Goal: Navigation & Orientation: Understand site structure

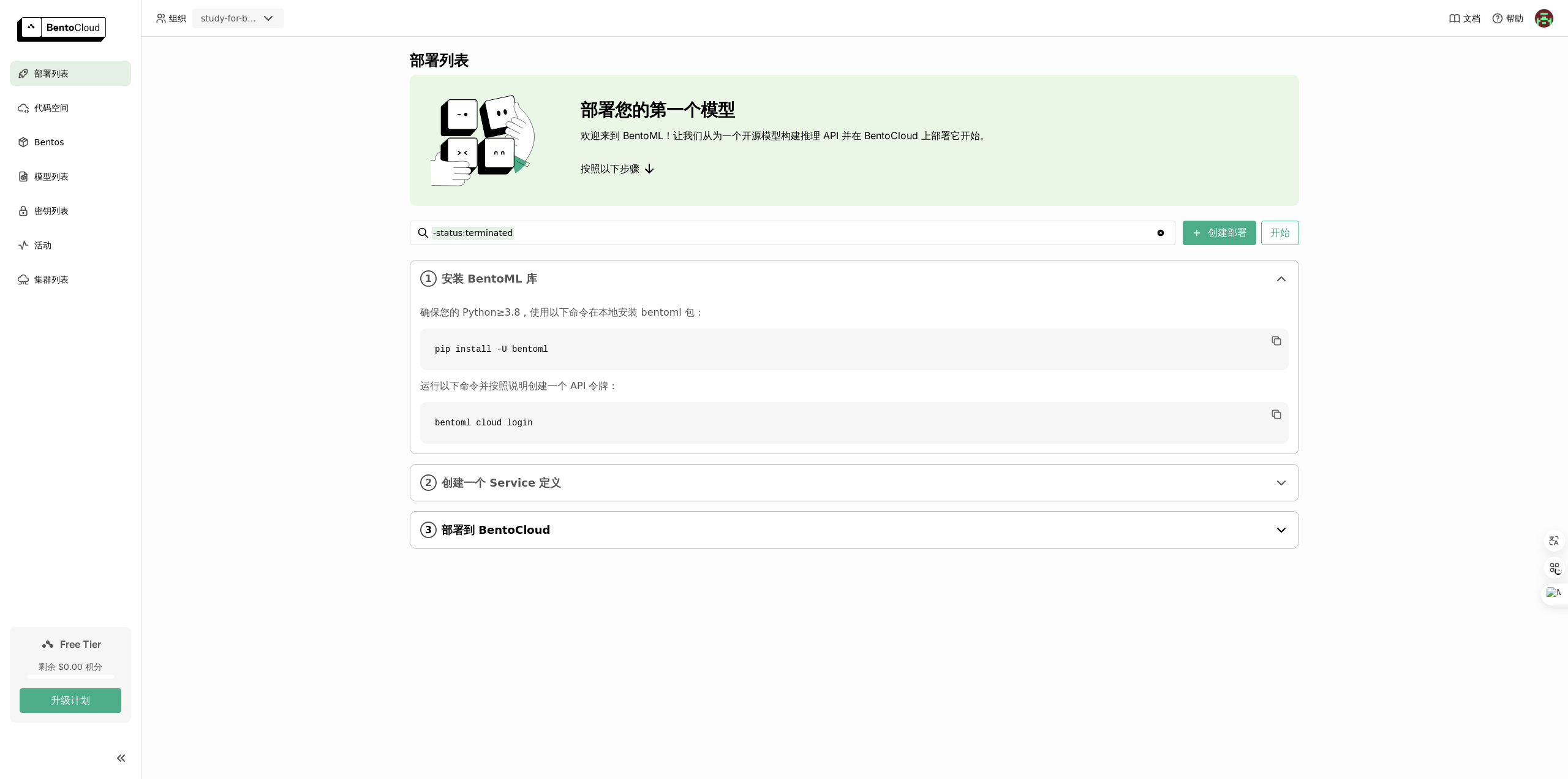
click at [1042, 512] on div "3 部署到 BentoCloud" at bounding box center [854, 530] width 889 height 36
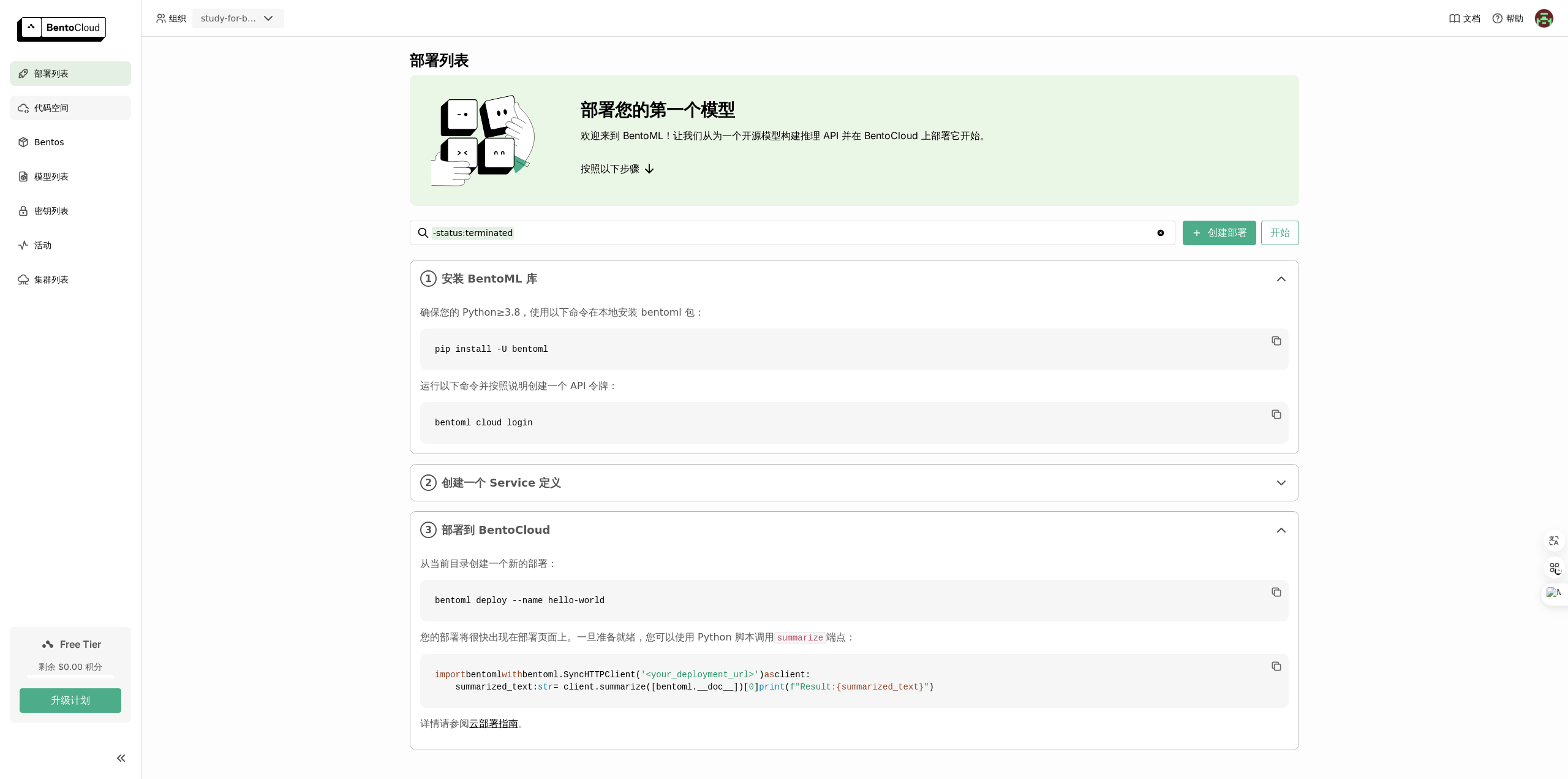
click at [57, 107] on span "代码空间" at bounding box center [52, 107] width 34 height 15
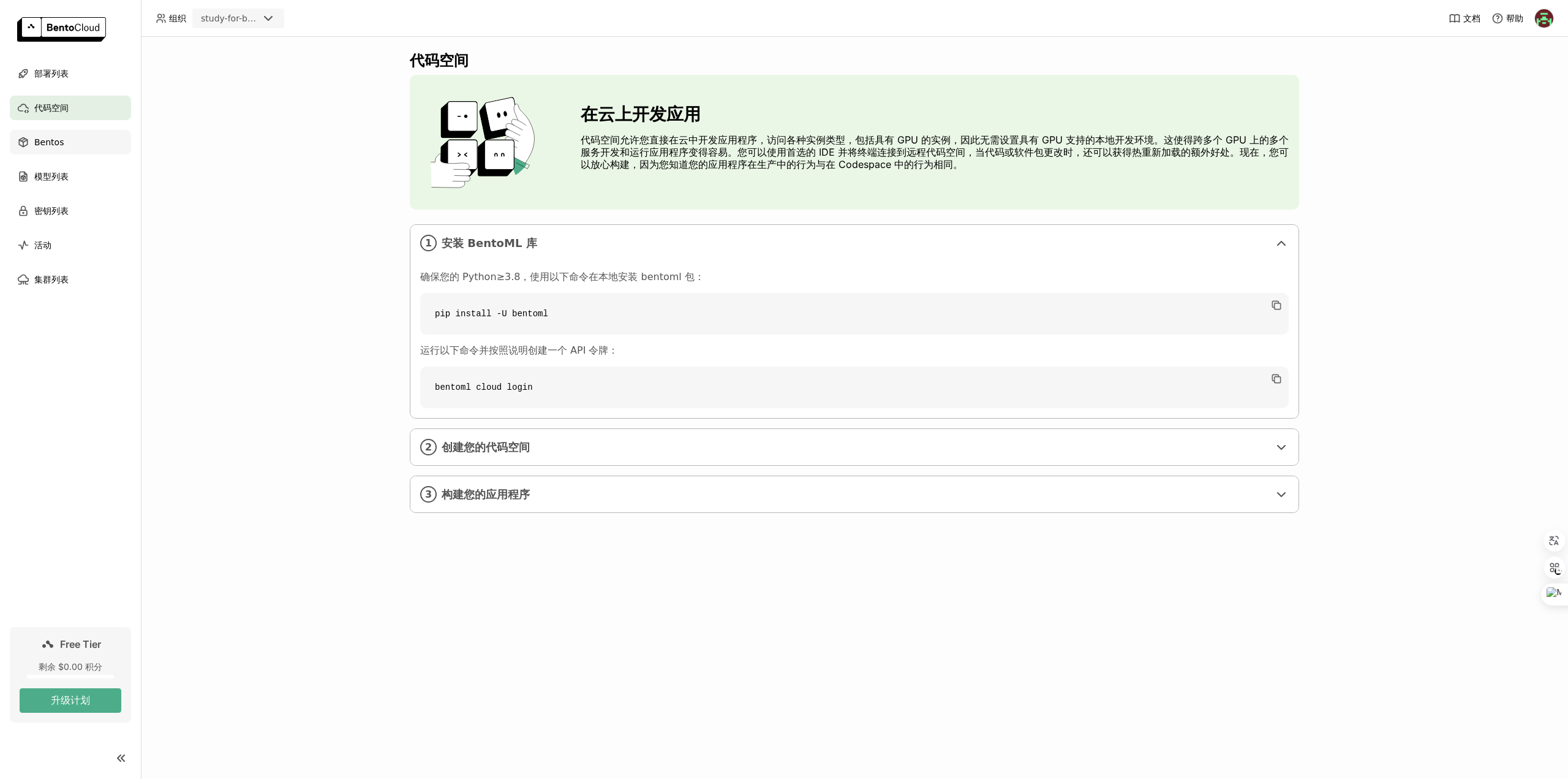
click at [58, 148] on span "Bentos" at bounding box center [49, 142] width 29 height 15
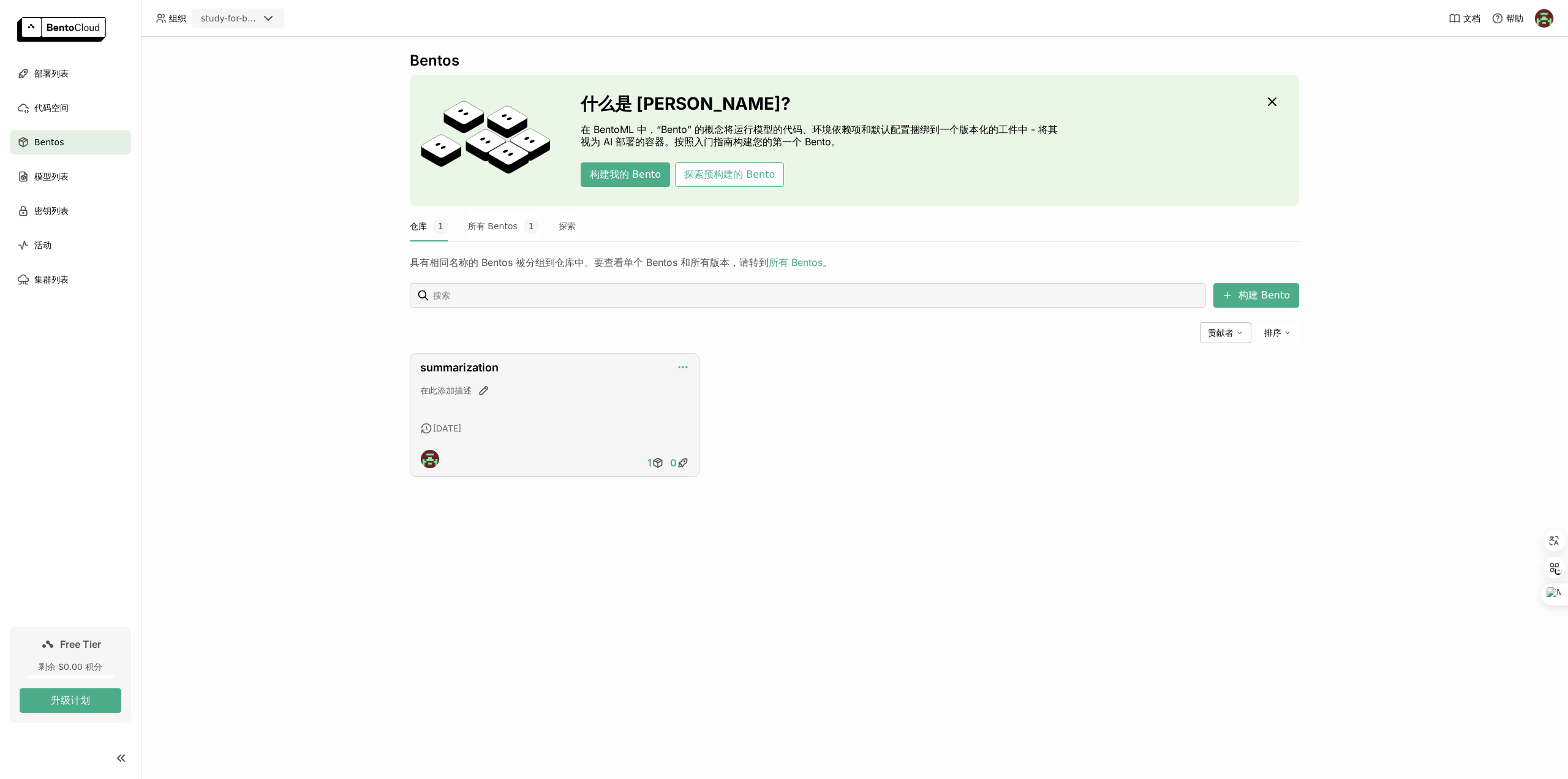
click at [685, 366] on icon "button" at bounding box center [683, 367] width 12 height 12
click at [701, 384] on div "编辑描述" at bounding box center [709, 386] width 66 height 17
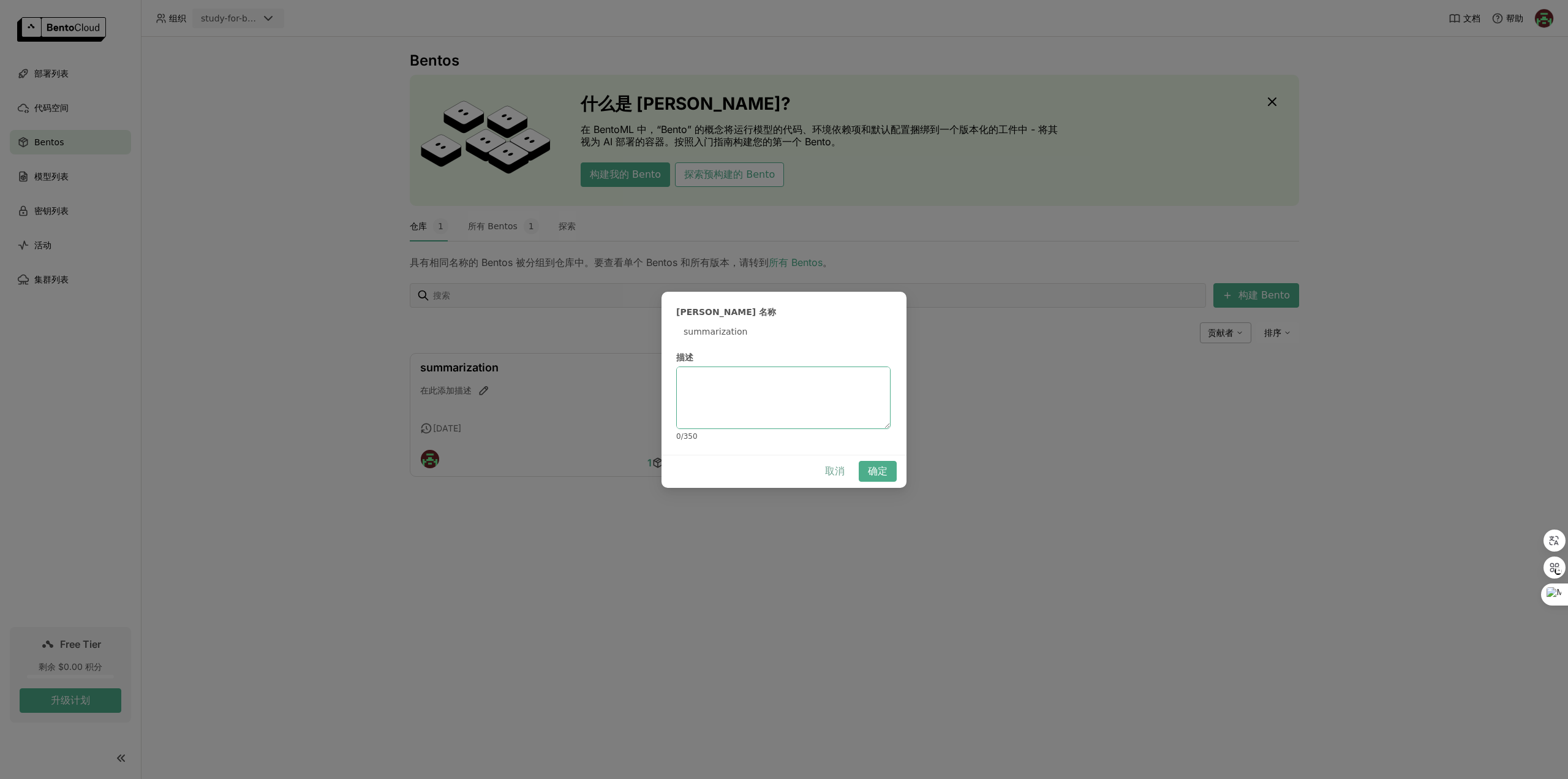
click at [824, 466] on button "取消" at bounding box center [835, 472] width 38 height 21
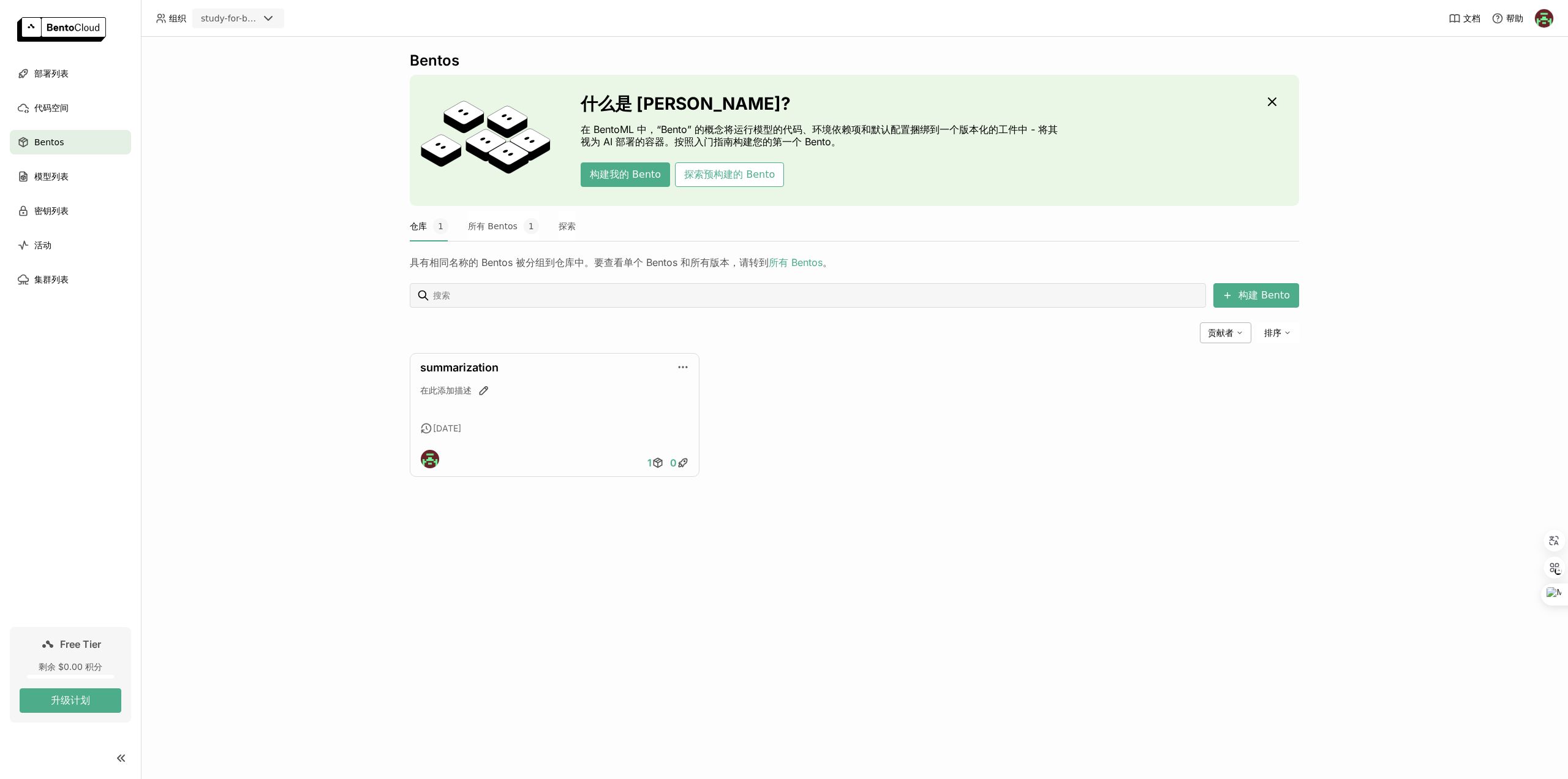
click at [519, 434] on div "summarization 在此添加描述 [DATE] 1 0" at bounding box center [554, 415] width 289 height 124
click at [661, 463] on icon at bounding box center [658, 463] width 12 height 12
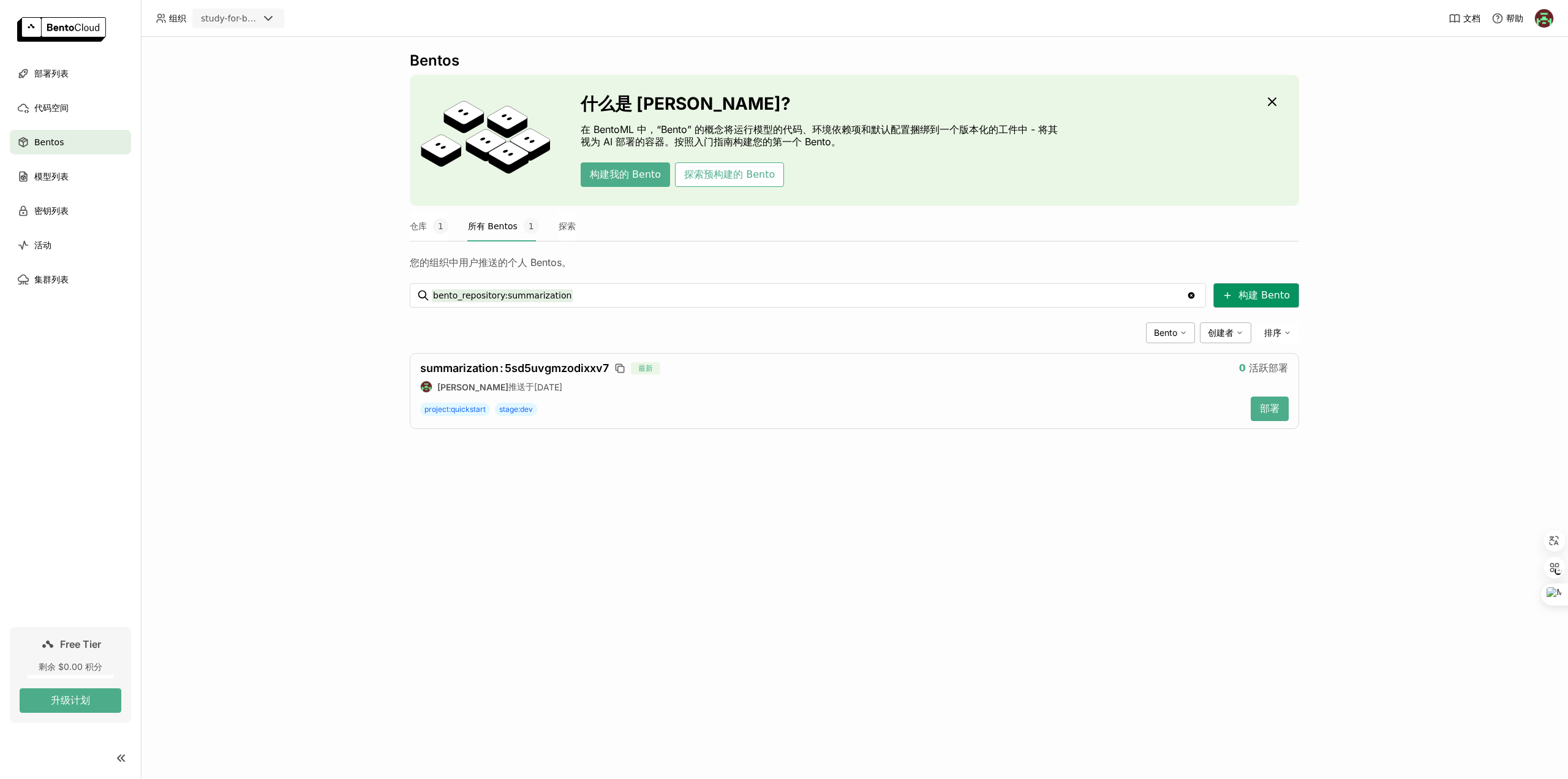
click at [1297, 294] on button "构建 Bento" at bounding box center [1256, 295] width 86 height 25
click at [80, 173] on div "模型列表" at bounding box center [70, 176] width 121 height 25
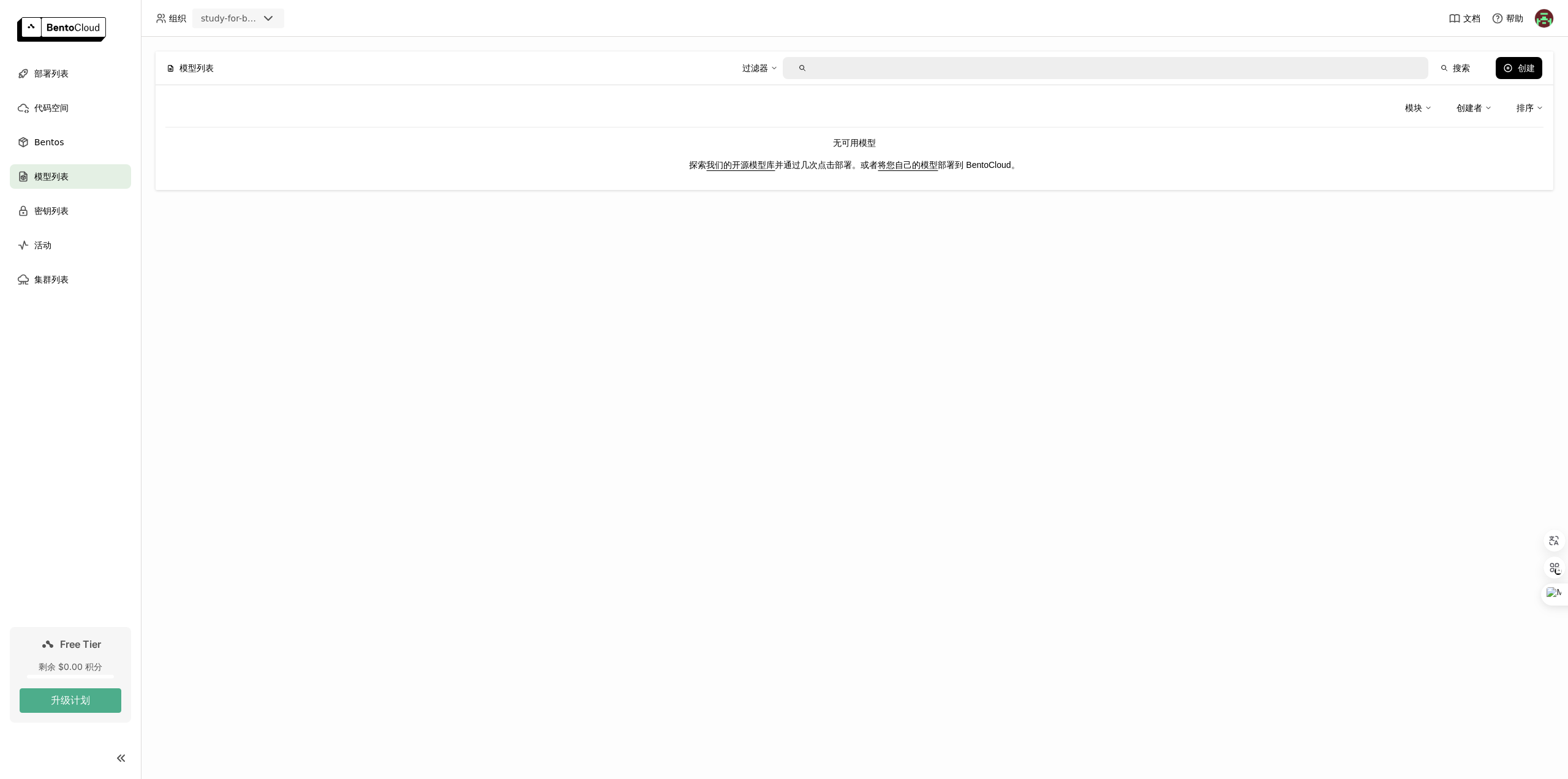
click at [757, 171] on p "探索 我们的开源模型库 并通过几次点击部署。或者 将您自己的模型 部署到 [GEOGRAPHIC_DATA]。" at bounding box center [854, 165] width 1378 height 14
click at [751, 167] on link "我们的开源模型库" at bounding box center [741, 164] width 69 height 9
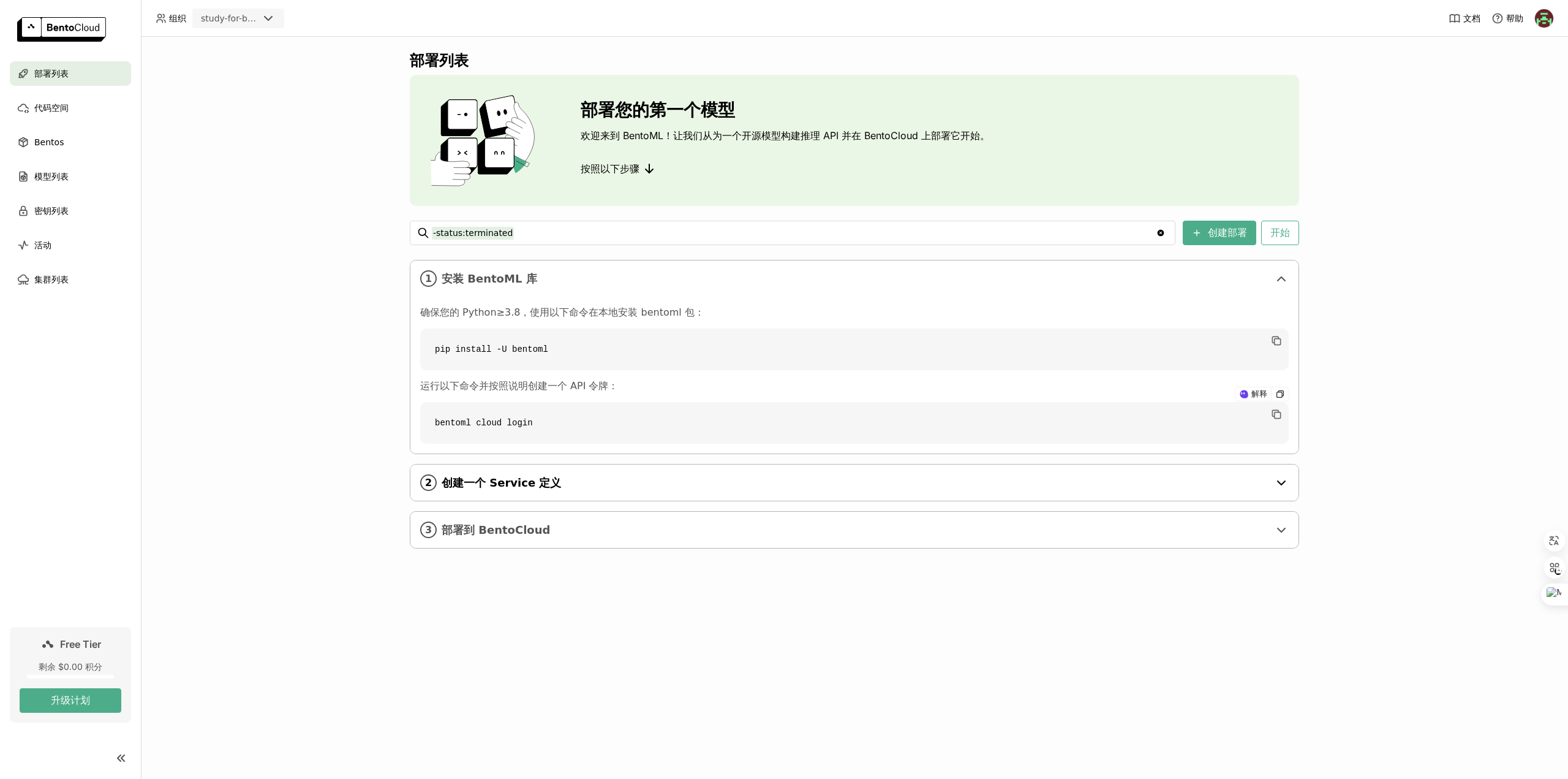
click at [563, 485] on span "创建一个 Service 定义" at bounding box center [855, 483] width 828 height 14
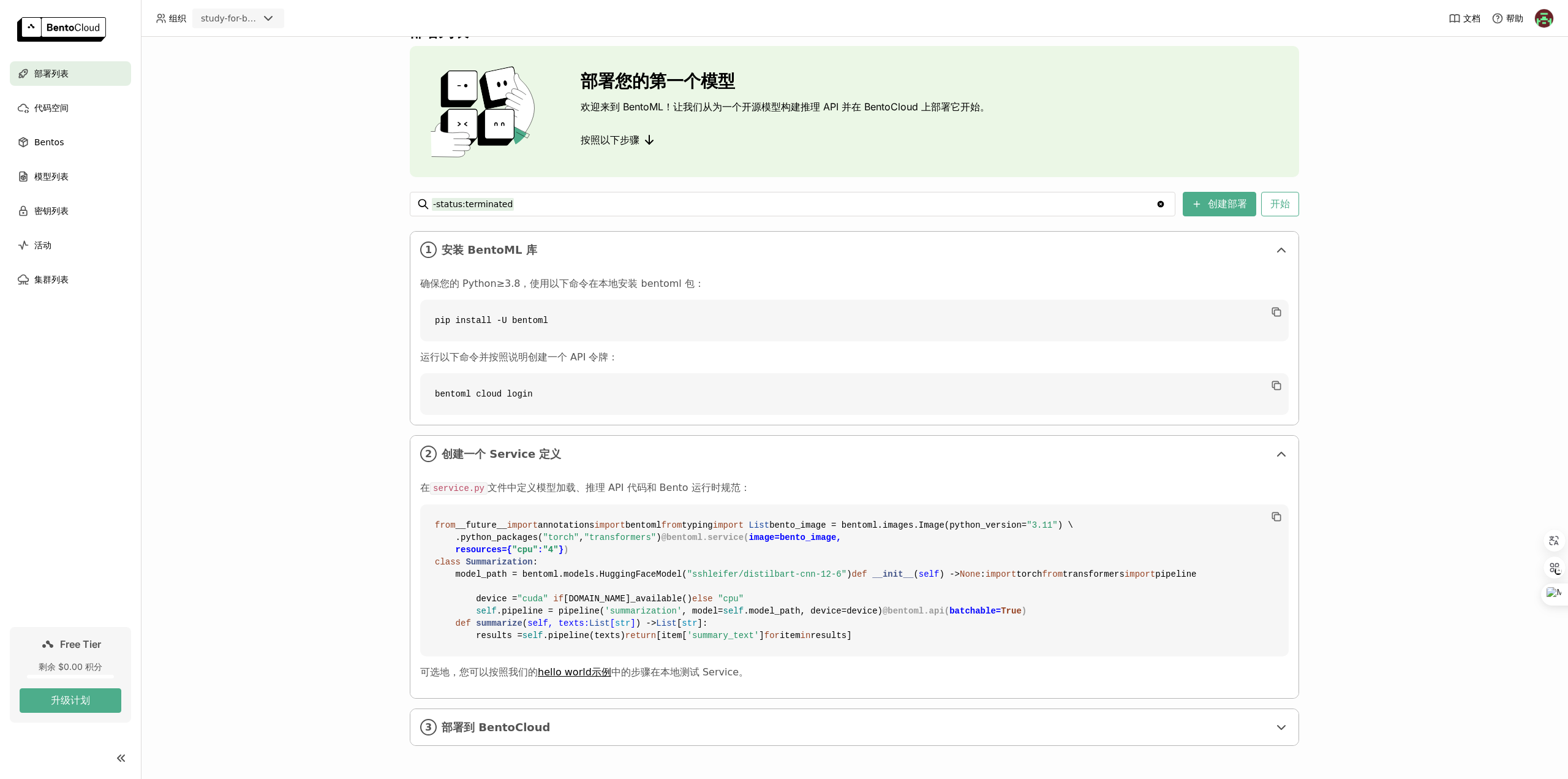
scroll to position [247, 0]
click at [493, 739] on div "3 部署到 BentoCloud" at bounding box center [854, 727] width 889 height 36
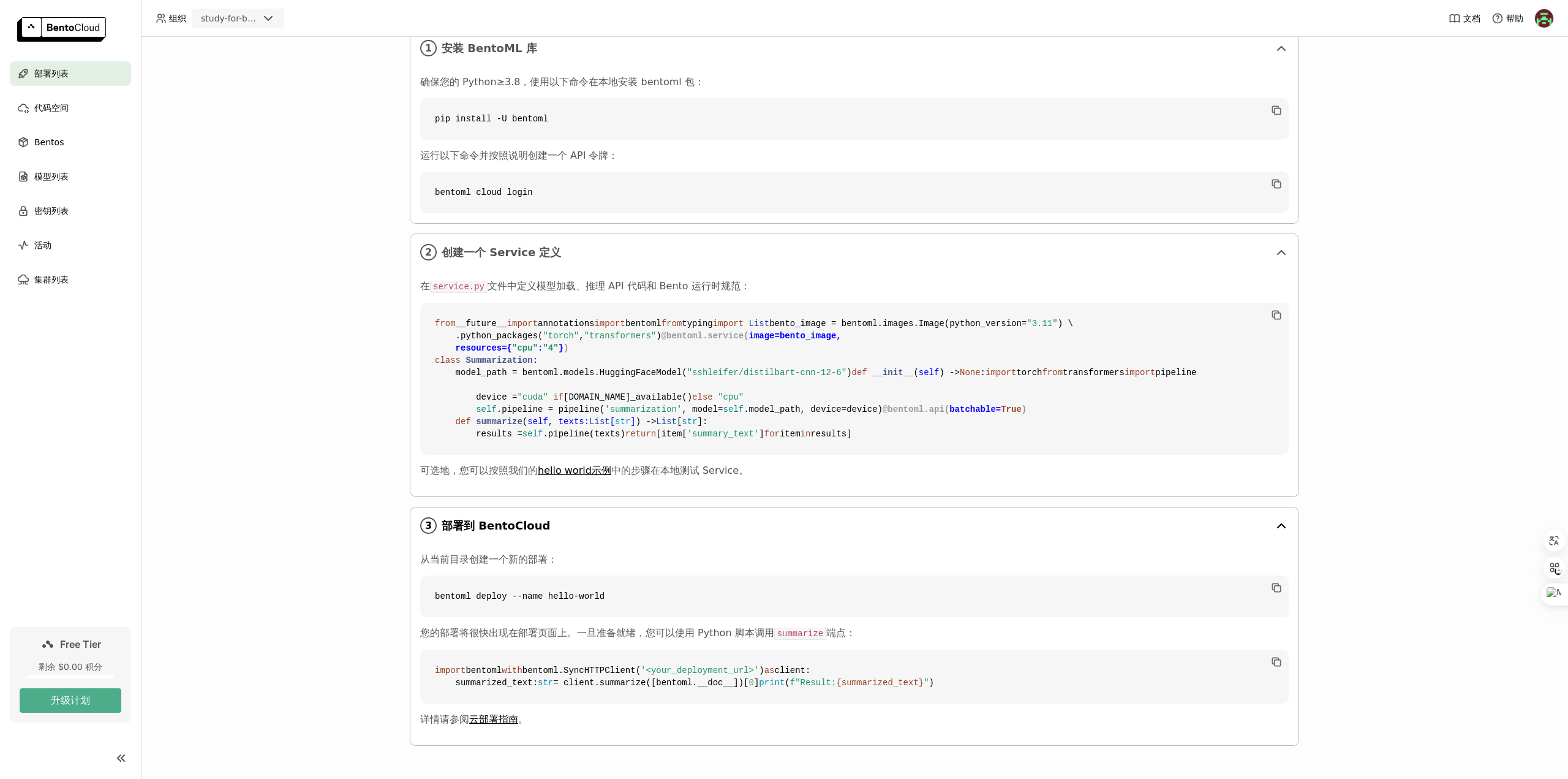
scroll to position [486, 0]
click at [71, 211] on div "密钥列表" at bounding box center [70, 210] width 121 height 25
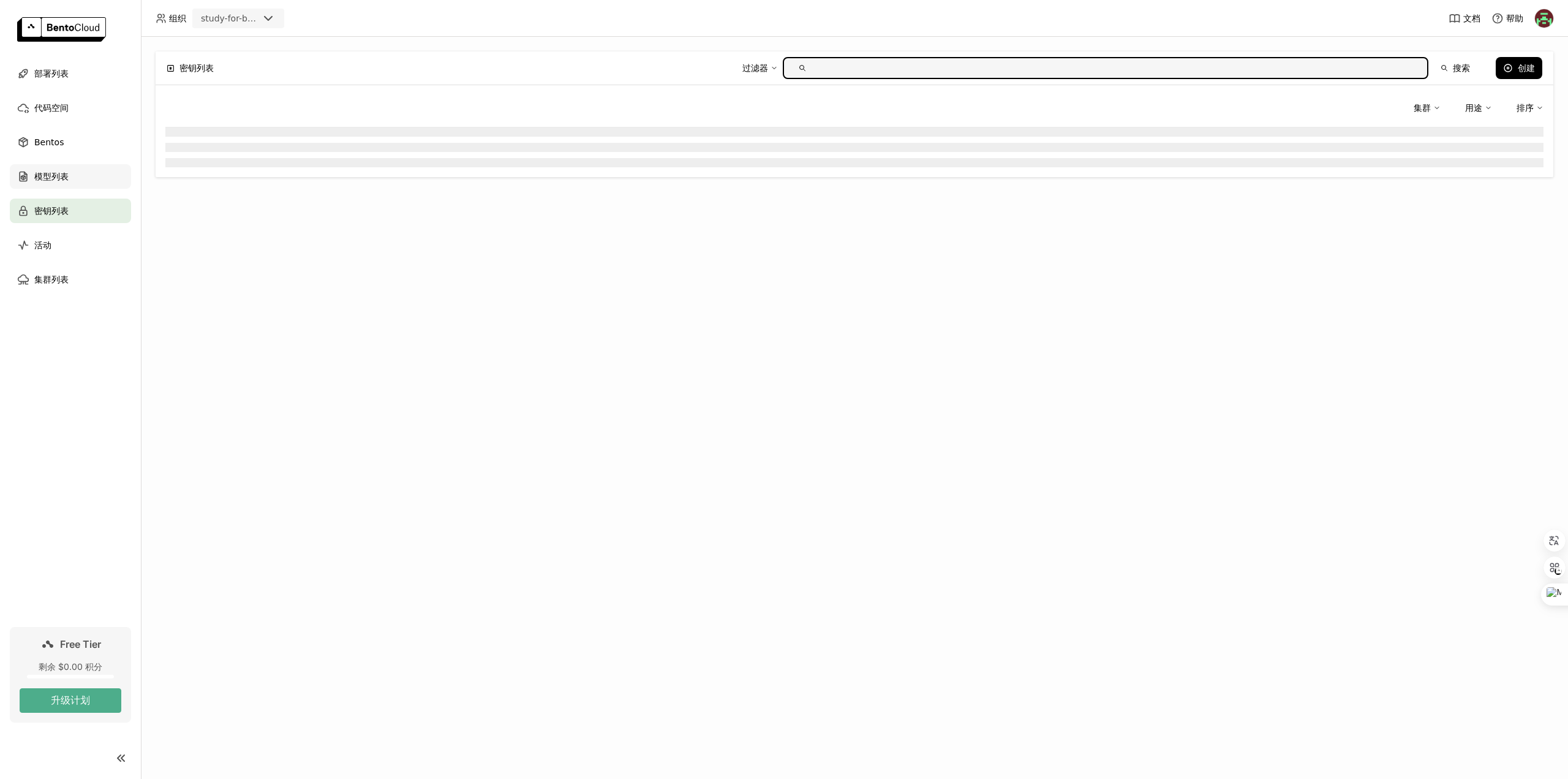
click at [63, 174] on span "模型列表" at bounding box center [52, 176] width 34 height 15
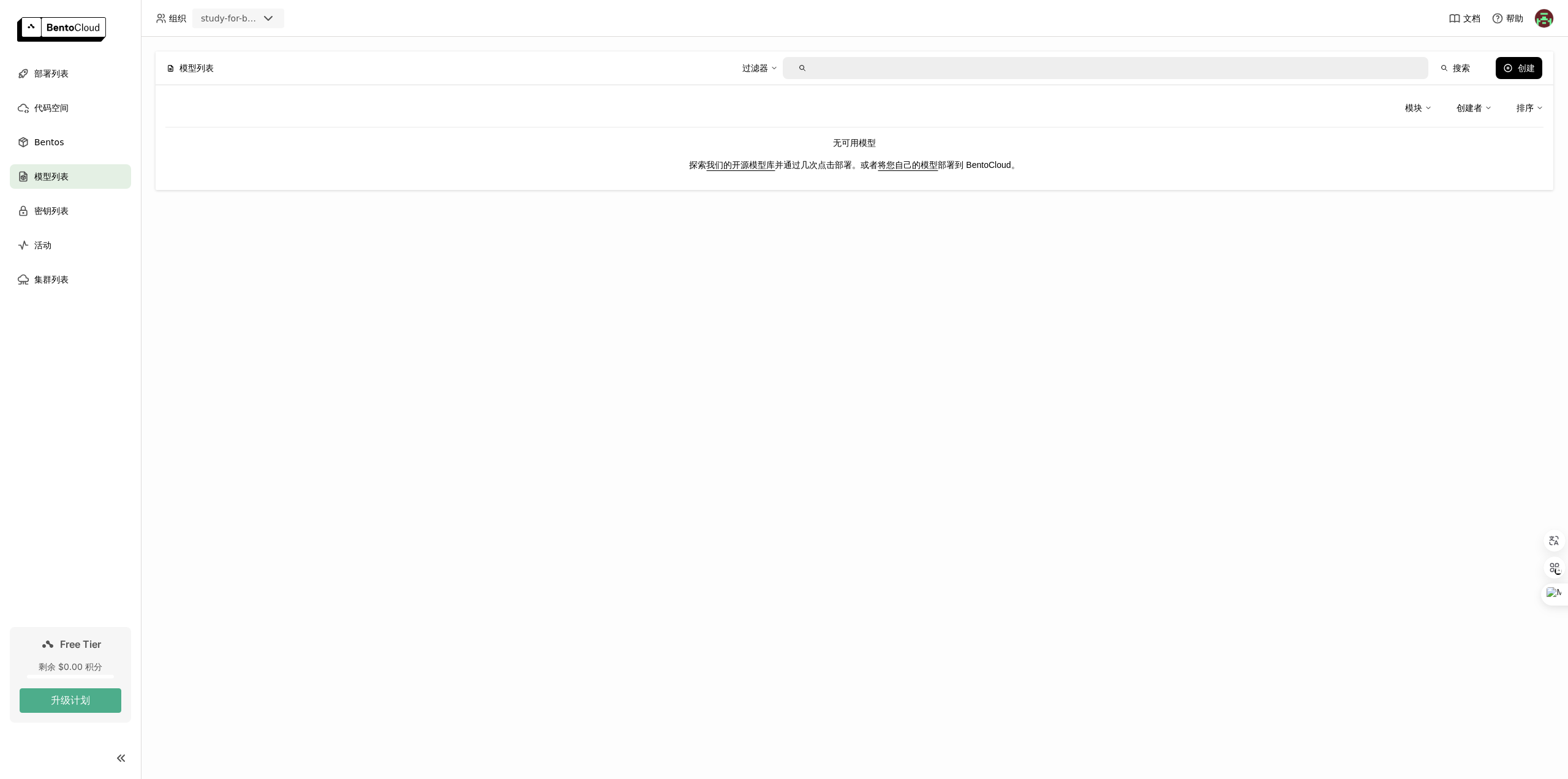
drag, startPoint x: 21, startPoint y: 349, endPoint x: 3, endPoint y: 339, distance: 20.6
click at [21, 349] on nav "部署列表 代码空间 Bentos 模型列表 密钥列表 活动 集群列表" at bounding box center [70, 344] width 141 height 566
